Goal: Information Seeking & Learning: Learn about a topic

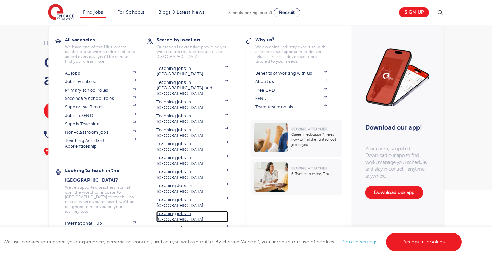
click at [192, 211] on link "Teaching jobs in [GEOGRAPHIC_DATA]" at bounding box center [192, 216] width 72 height 11
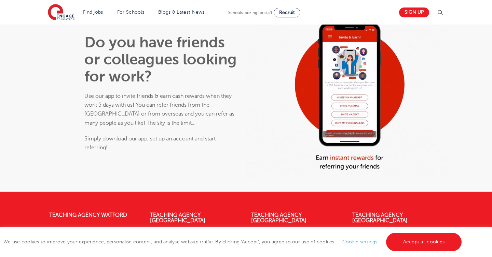
scroll to position [446, 0]
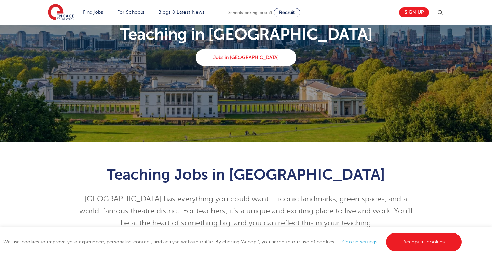
scroll to position [78, 0]
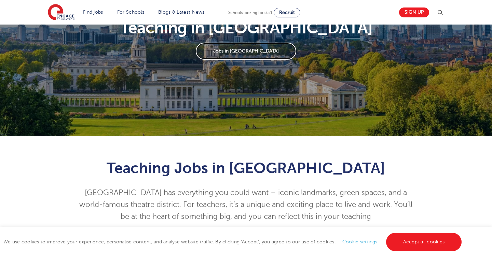
click at [249, 59] on link "Jobs in London" at bounding box center [246, 51] width 100 height 17
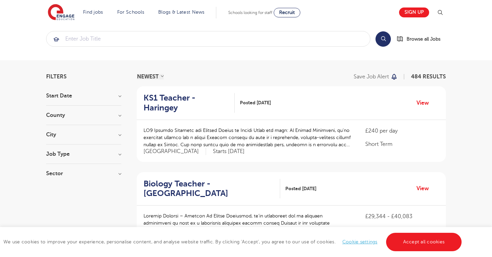
scroll to position [8, 0]
click at [325, 137] on p at bounding box center [247, 137] width 208 height 22
click at [419, 98] on link "View" at bounding box center [424, 102] width 17 height 9
click at [423, 98] on link "View" at bounding box center [424, 102] width 17 height 9
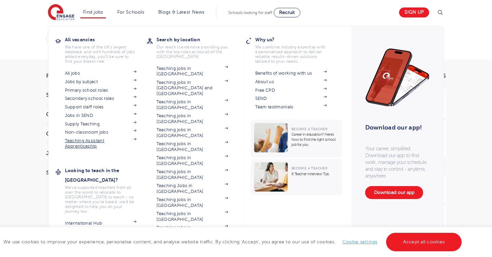
scroll to position [0, 0]
click at [81, 88] on link "Primary school roles" at bounding box center [101, 90] width 72 height 5
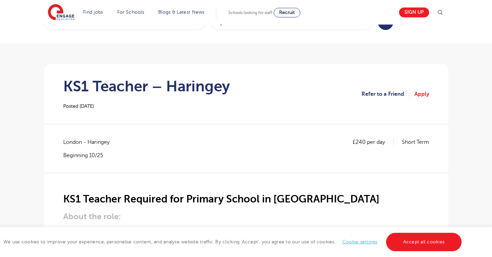
scroll to position [29, 0]
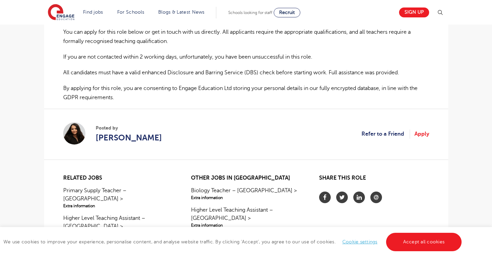
scroll to position [467, 0]
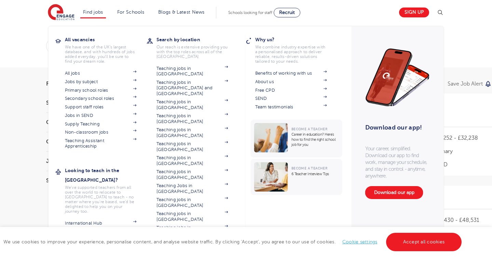
click at [93, 15] on li "Find jobs All vacancies We have one of the UK's largest database. and with hund…" at bounding box center [93, 13] width 26 height 12
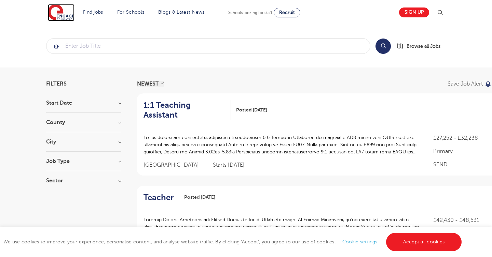
click at [61, 12] on img at bounding box center [61, 12] width 27 height 17
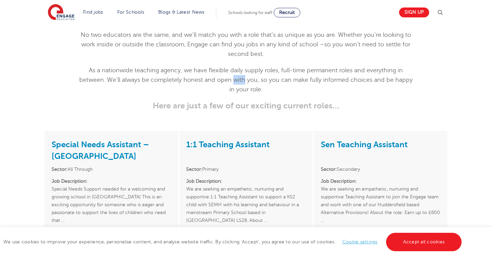
scroll to position [905, 0]
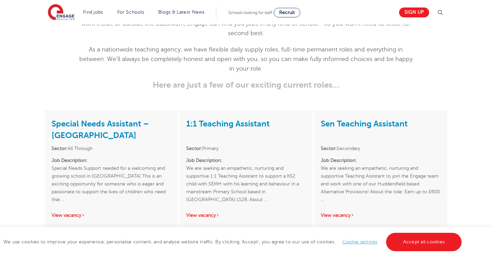
click at [225, 80] on h3 "Here are just a few of our exciting current roles…" at bounding box center [246, 85] width 335 height 10
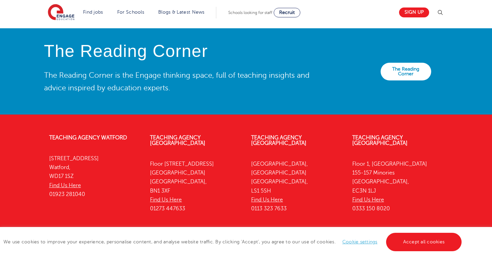
scroll to position [1561, 0]
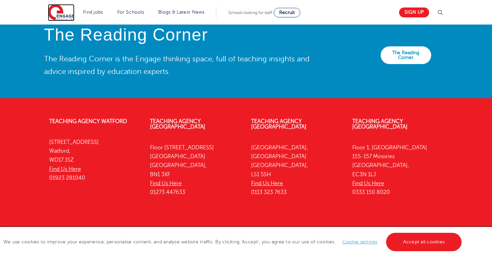
click at [67, 12] on img at bounding box center [61, 12] width 27 height 17
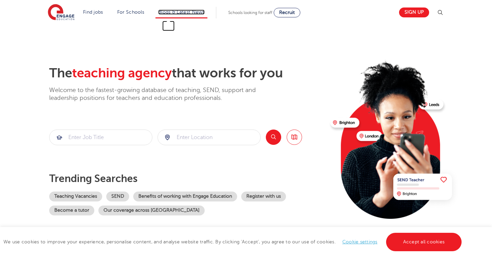
click at [187, 11] on link "Blogs & Latest News" at bounding box center [181, 12] width 46 height 5
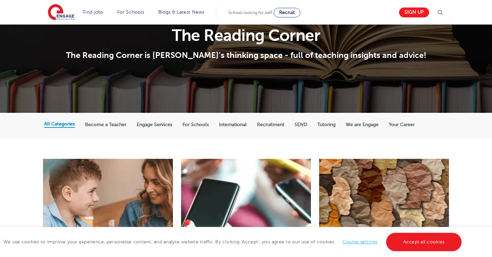
scroll to position [0, 0]
